Goal: Task Accomplishment & Management: Use online tool/utility

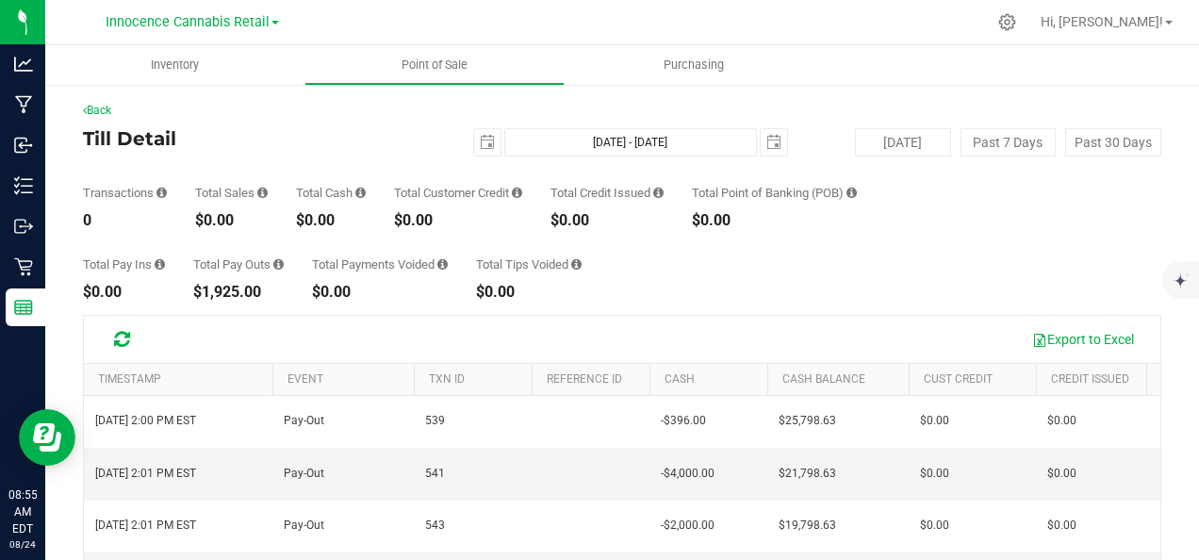
scroll to position [89, 0]
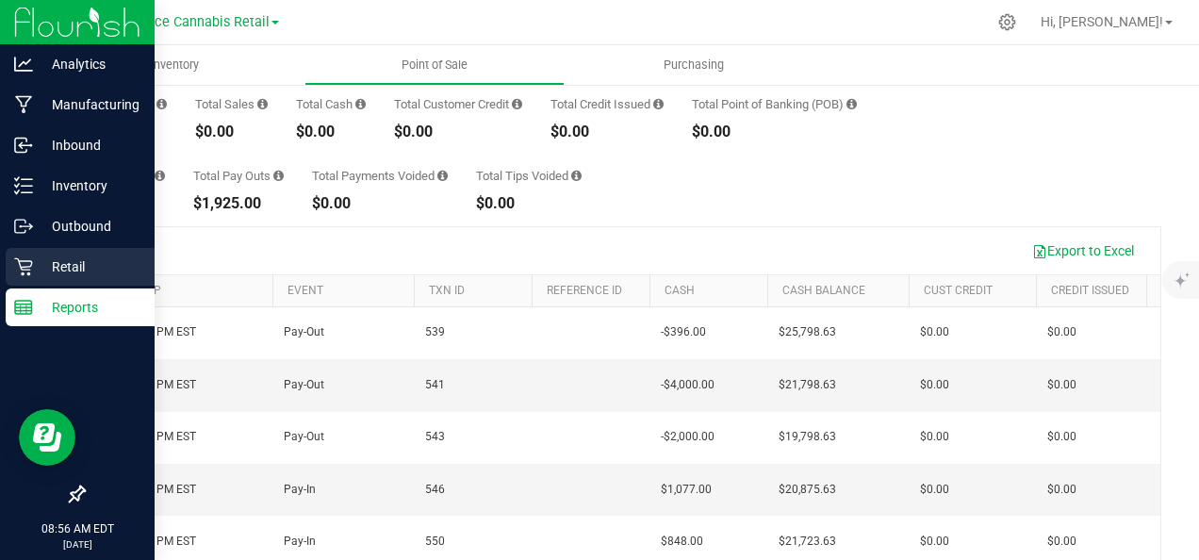
click at [61, 256] on p "Retail" at bounding box center [89, 266] width 113 height 23
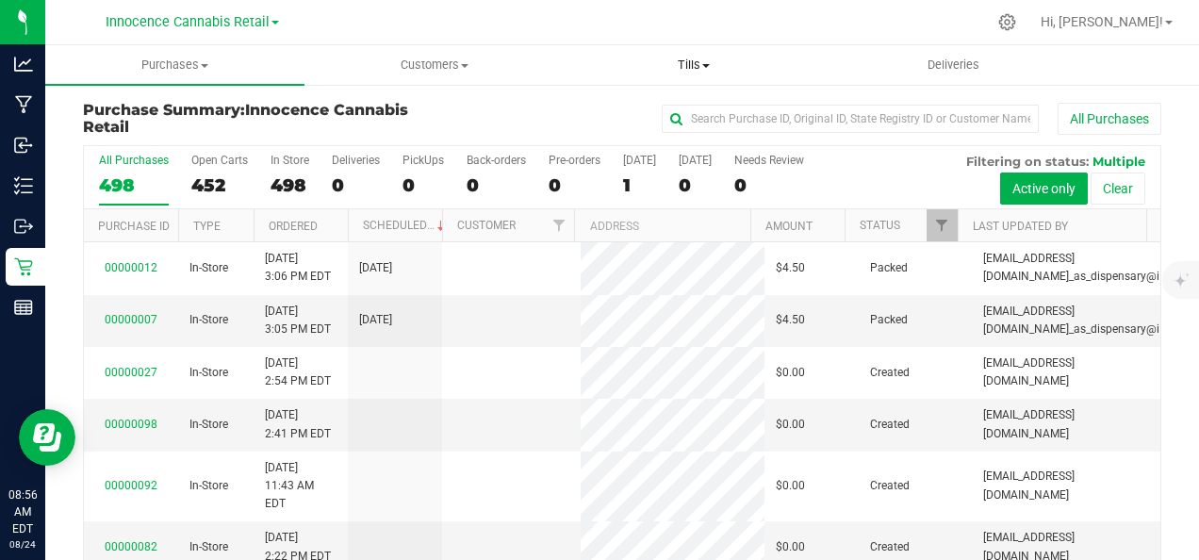
click at [706, 71] on span "Tills" at bounding box center [693, 65] width 257 height 17
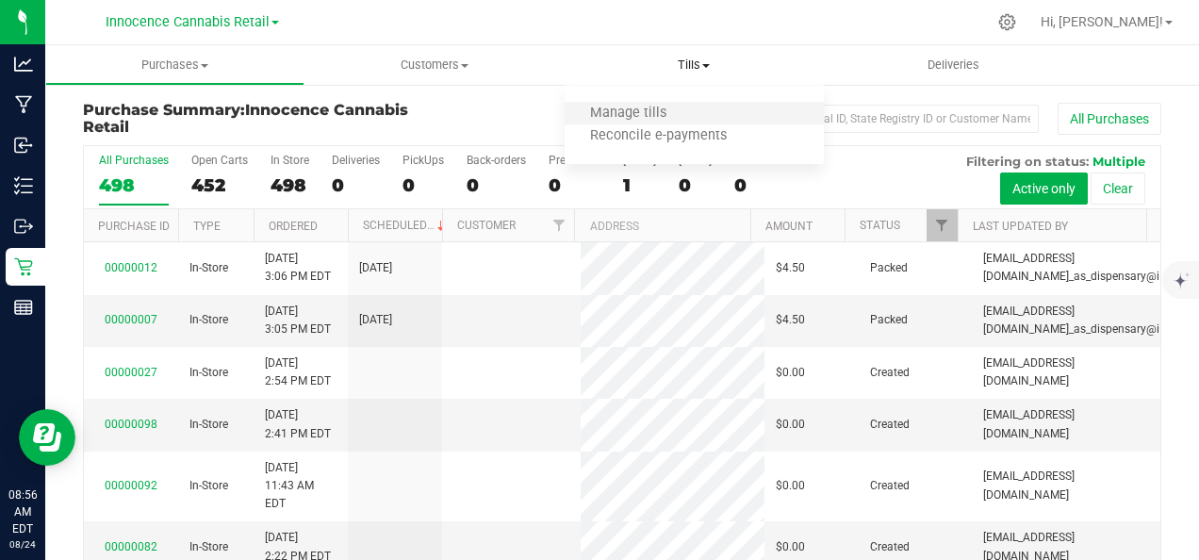
click at [668, 105] on li "Manage tills" at bounding box center [694, 114] width 259 height 23
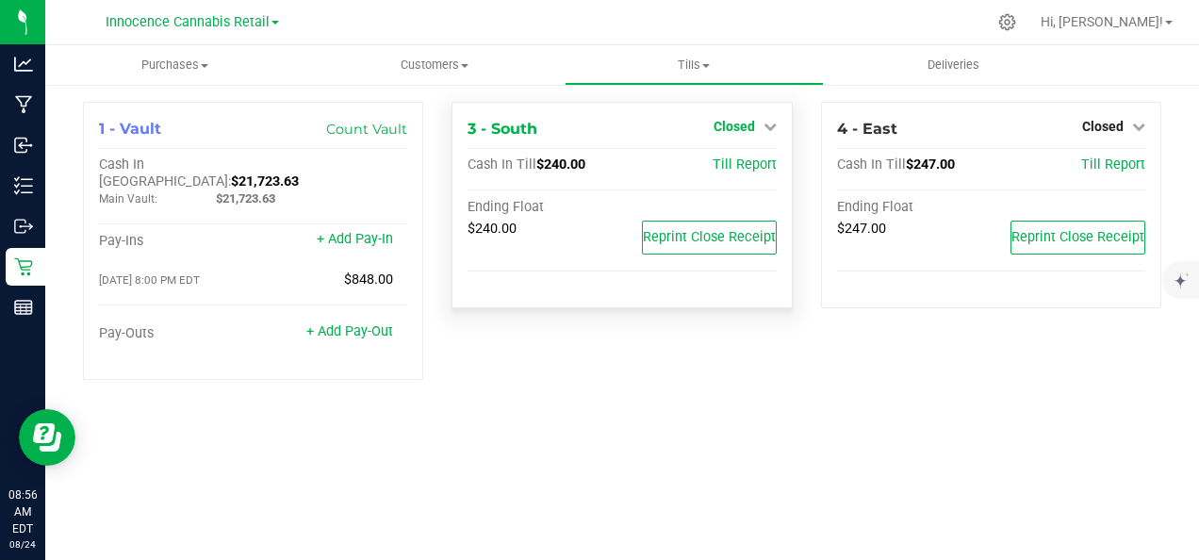
click at [769, 122] on icon at bounding box center [769, 126] width 13 height 13
click at [733, 166] on link "Open Till" at bounding box center [734, 165] width 50 height 15
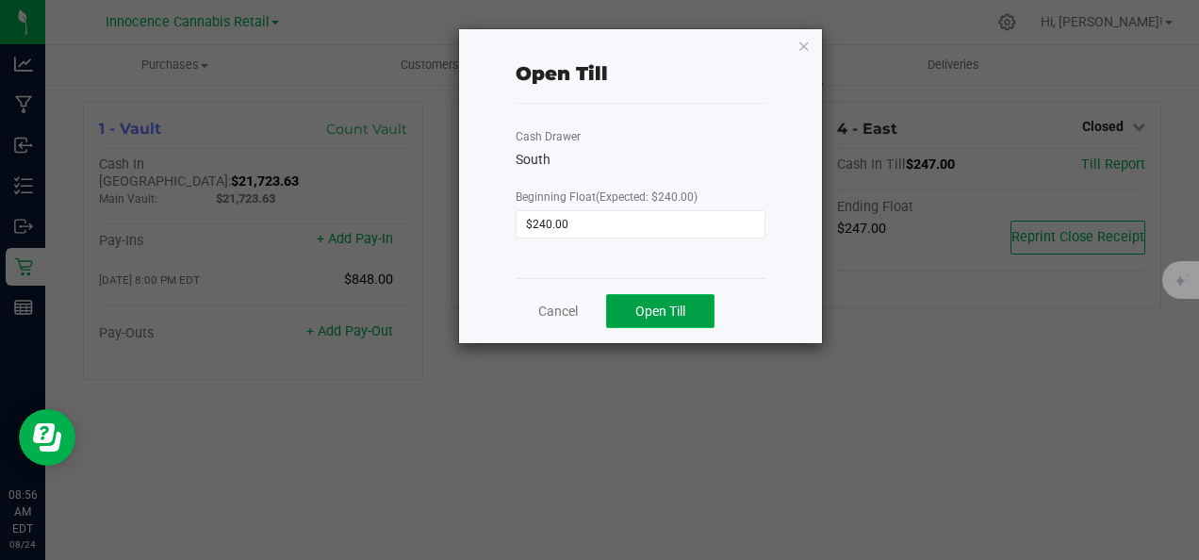
click at [625, 299] on button "Open Till" at bounding box center [660, 311] width 108 height 34
